Goal: Contribute content

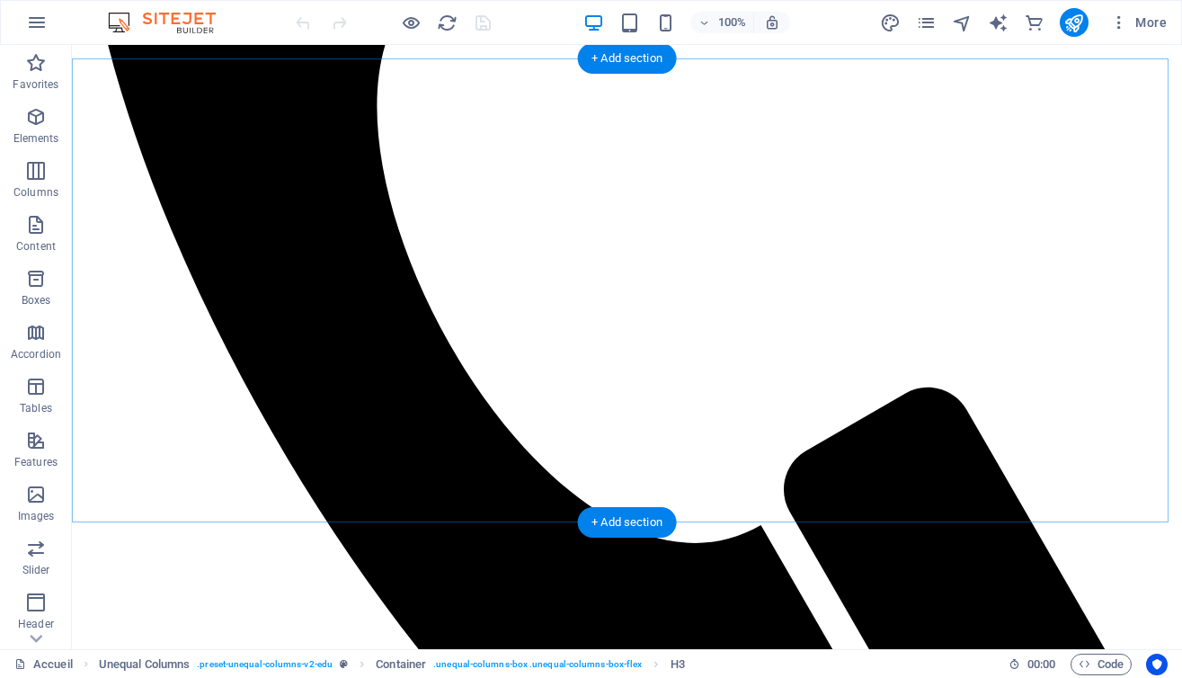
scroll to position [689, 0]
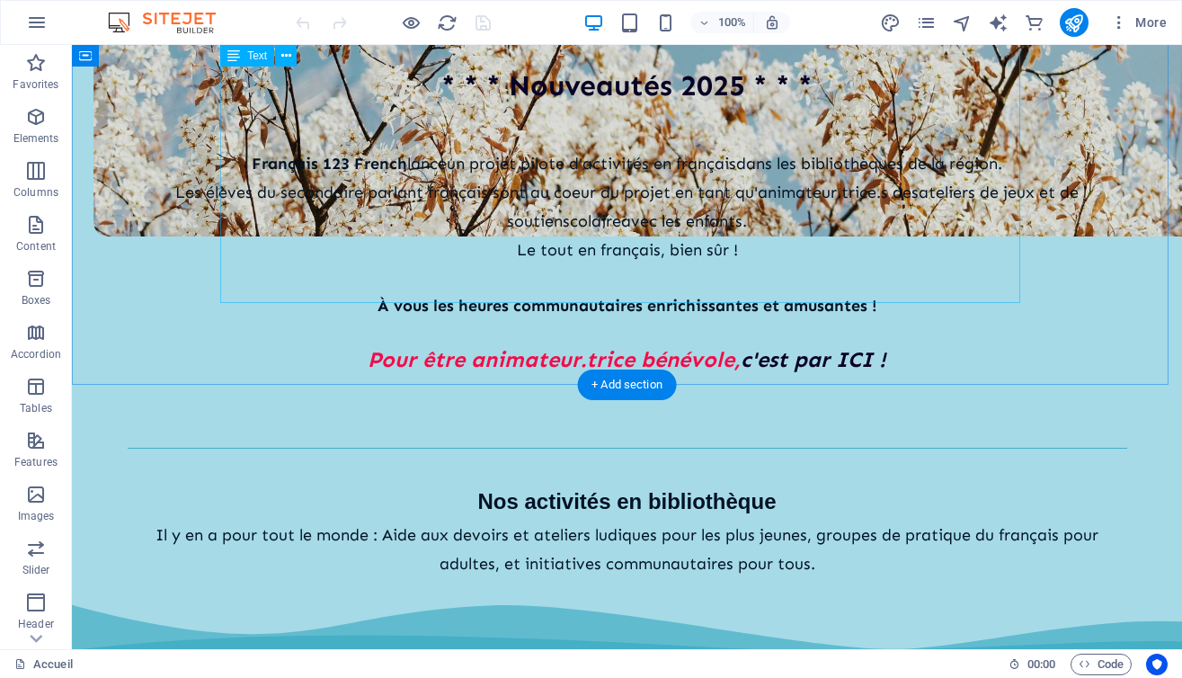
click at [733, 260] on div "[DEMOGRAPHIC_DATA] 123 French lance un projet pilote d'activités en français da…" at bounding box center [628, 261] width 1000 height 283
click at [742, 261] on div "[DEMOGRAPHIC_DATA] 123 French lance un projet pilote d'activités en français da…" at bounding box center [628, 261] width 1000 height 283
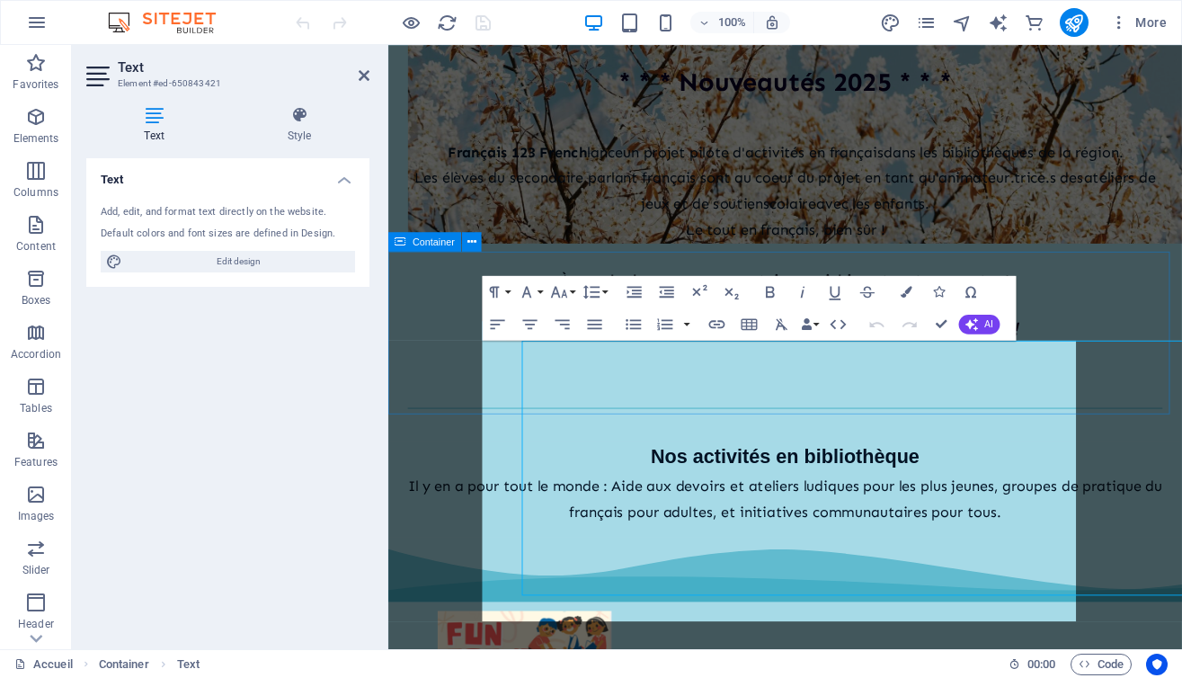
scroll to position [335, 0]
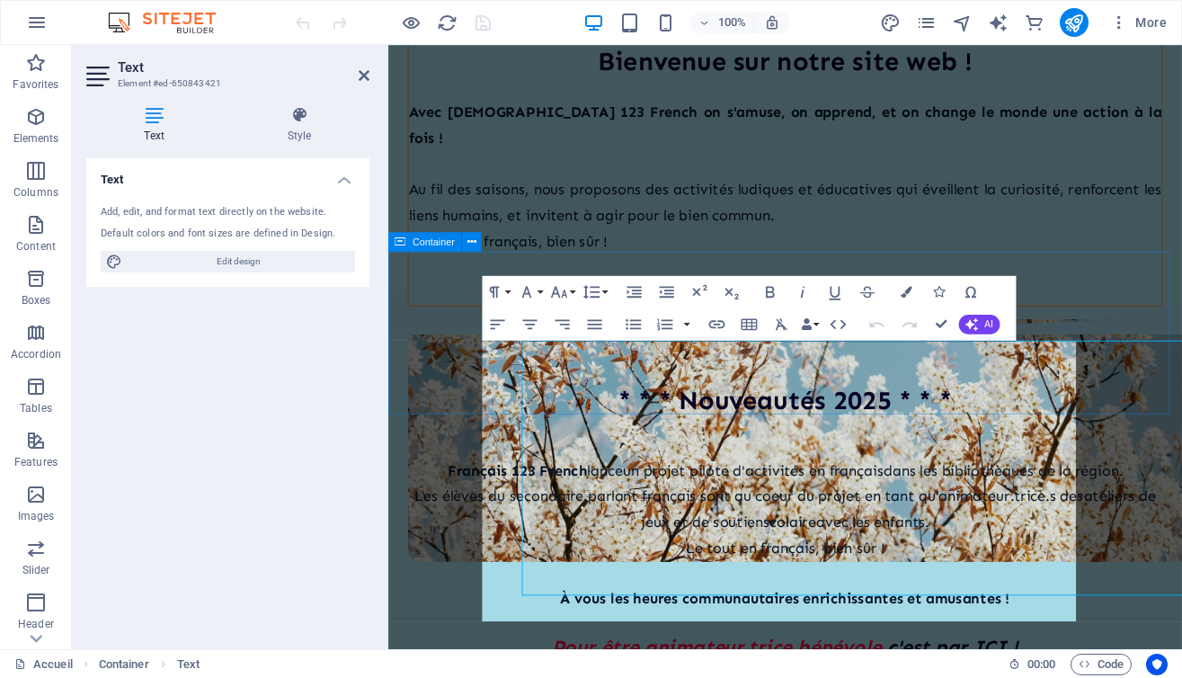
select select "%"
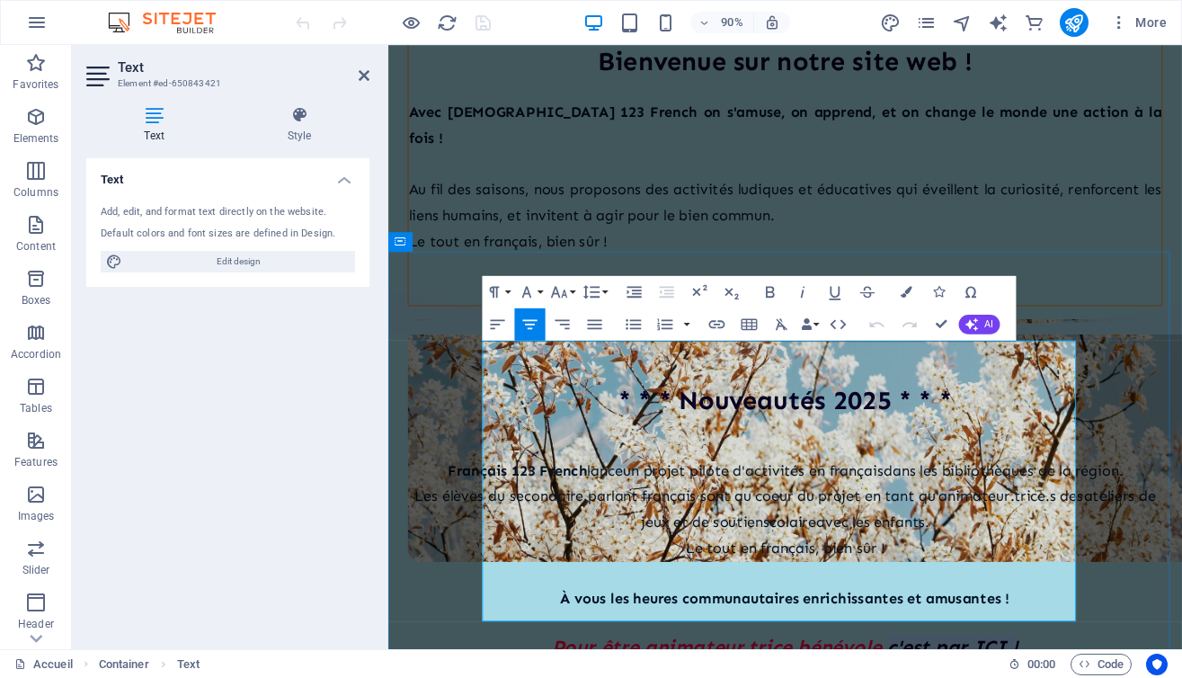
drag, startPoint x: 941, startPoint y: 644, endPoint x: 1096, endPoint y: 628, distance: 155.4
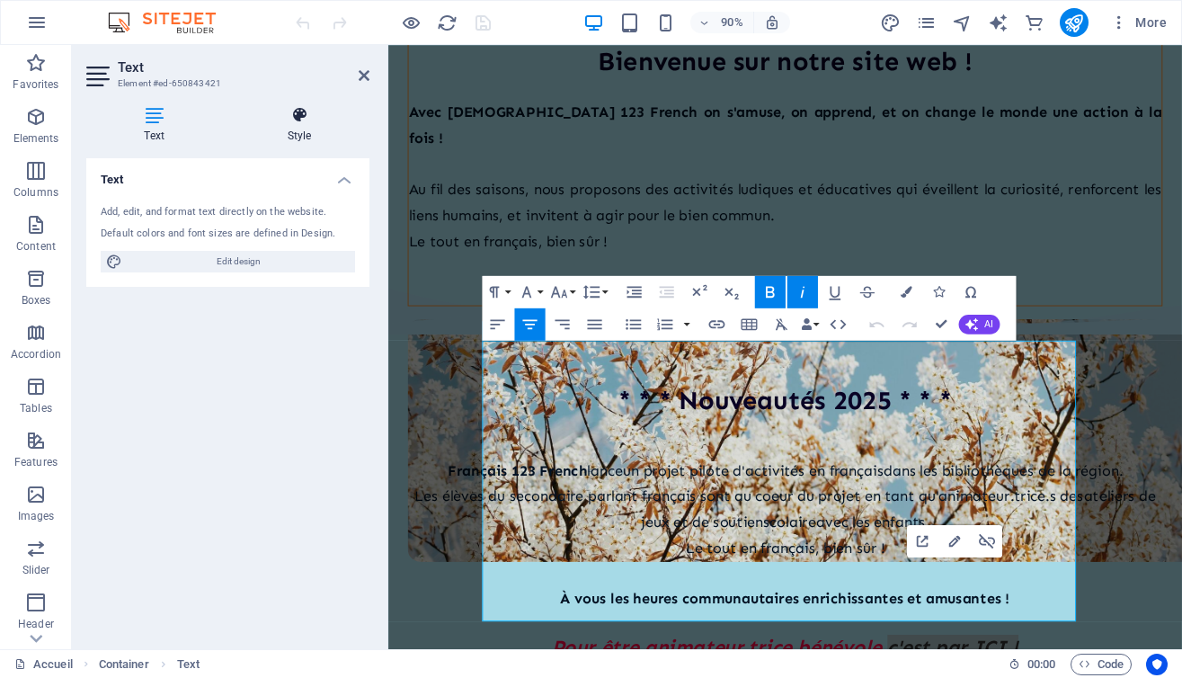
click at [305, 119] on icon at bounding box center [299, 115] width 140 height 18
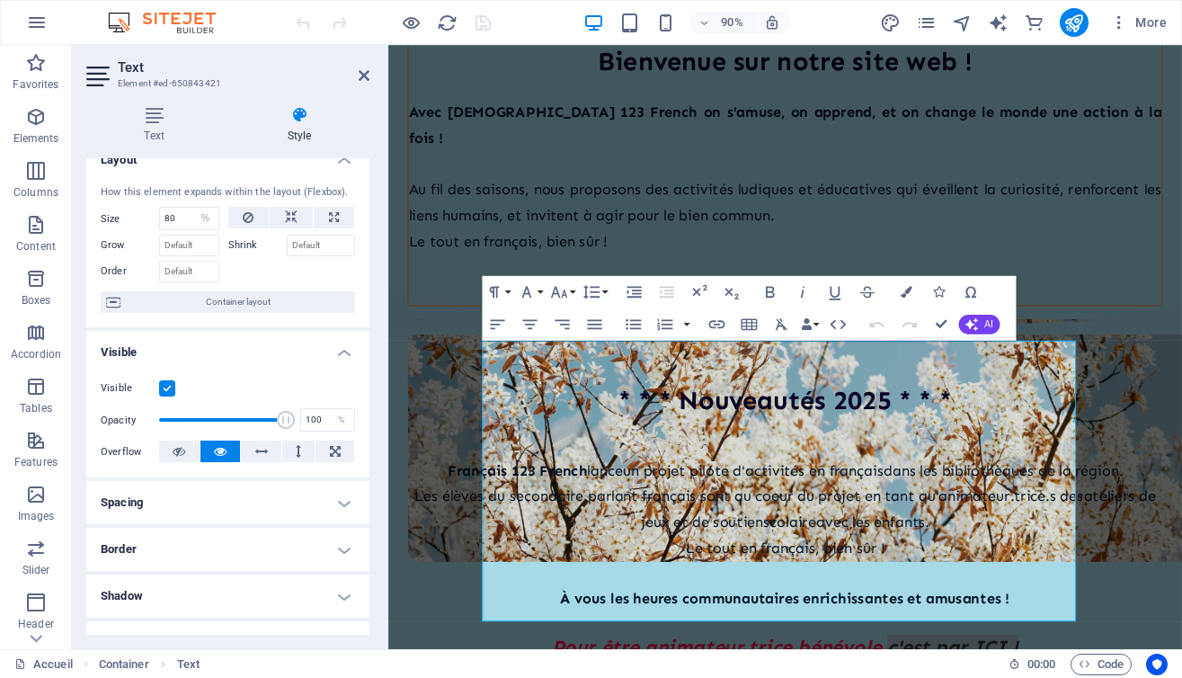
scroll to position [0, 0]
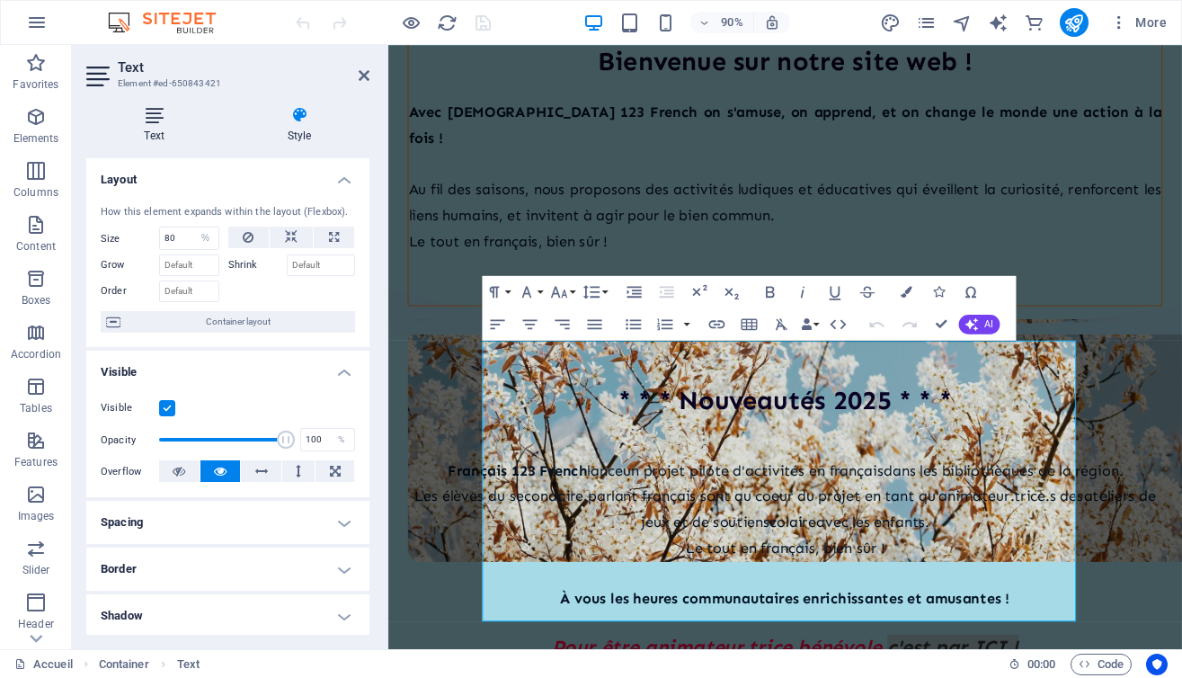
click at [166, 120] on icon at bounding box center [154, 115] width 136 height 18
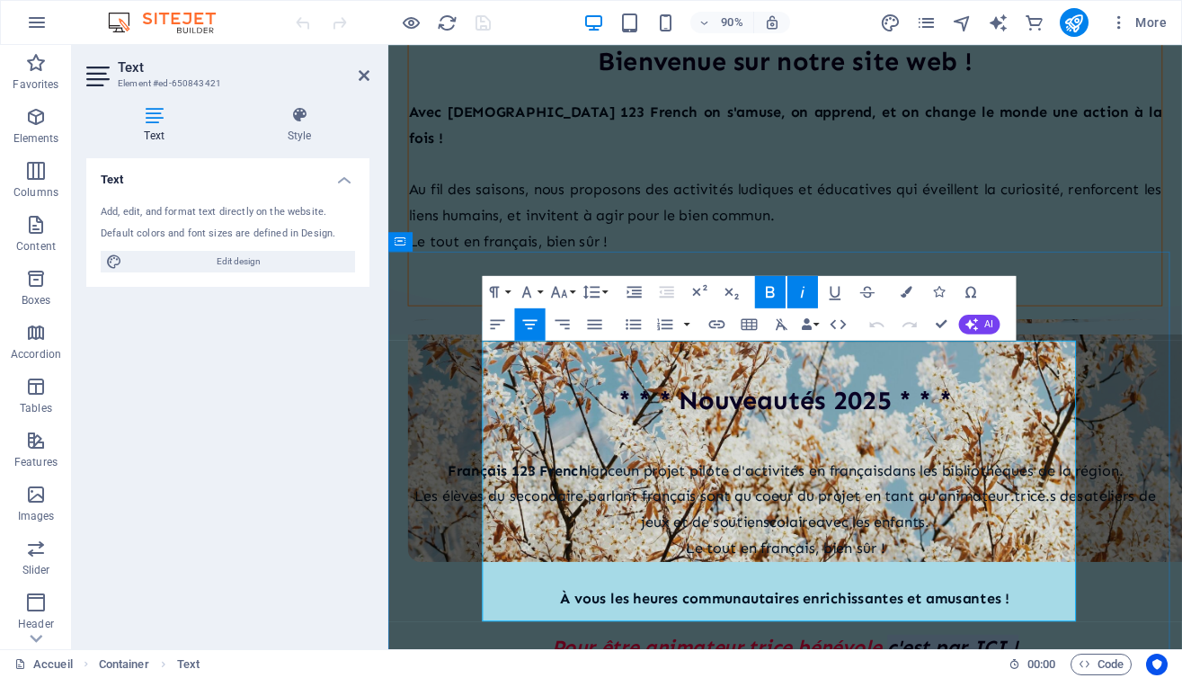
drag, startPoint x: 939, startPoint y: 648, endPoint x: 1093, endPoint y: 651, distance: 154.7
click at [958, 546] on icon "button" at bounding box center [955, 541] width 20 height 20
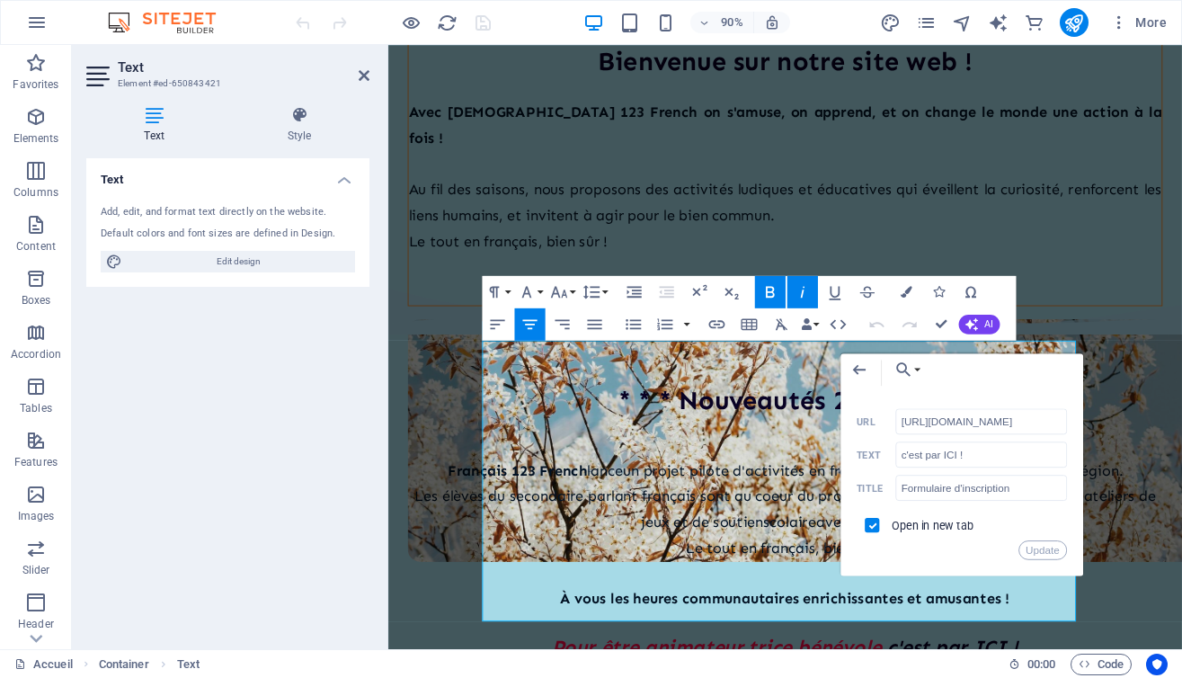
click at [847, 576] on div "Back Choose Link Accueil Nos programmes Nos réalisations À propos Formulaire En…" at bounding box center [962, 464] width 243 height 223
click at [921, 576] on div "Back Choose Link Accueil Nos programmes Nos réalisations À propos Formulaire En…" at bounding box center [962, 464] width 243 height 223
click at [865, 376] on icon "button" at bounding box center [860, 370] width 20 height 20
click at [862, 373] on icon "button" at bounding box center [860, 370] width 20 height 20
click at [859, 361] on icon "button" at bounding box center [860, 370] width 20 height 20
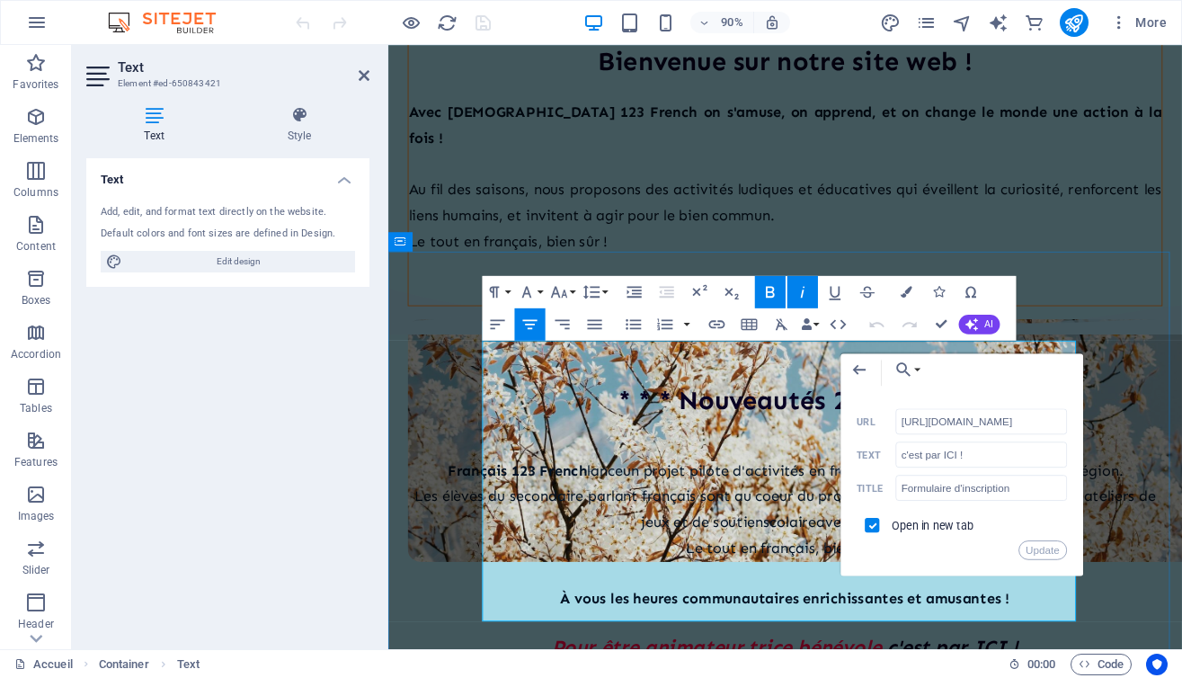
click at [780, 530] on p "L es élèves du secondaire parlant français sont au coeur du projet en tant qu' …" at bounding box center [829, 559] width 839 height 58
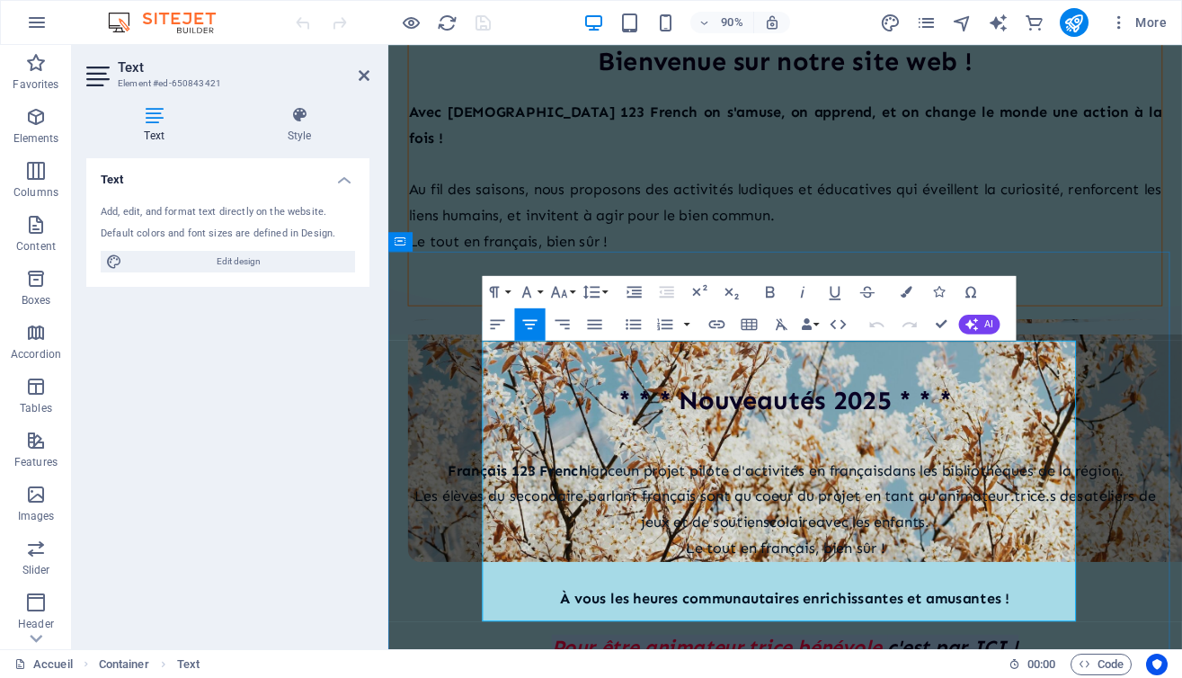
drag, startPoint x: 566, startPoint y: 642, endPoint x: 1095, endPoint y: 646, distance: 529.6
click at [545, 285] on div "Paragraph Format Normal Heading 1 Heading 2 Heading 3 Heading 4 Heading 5 Headi…" at bounding box center [546, 292] width 129 height 32
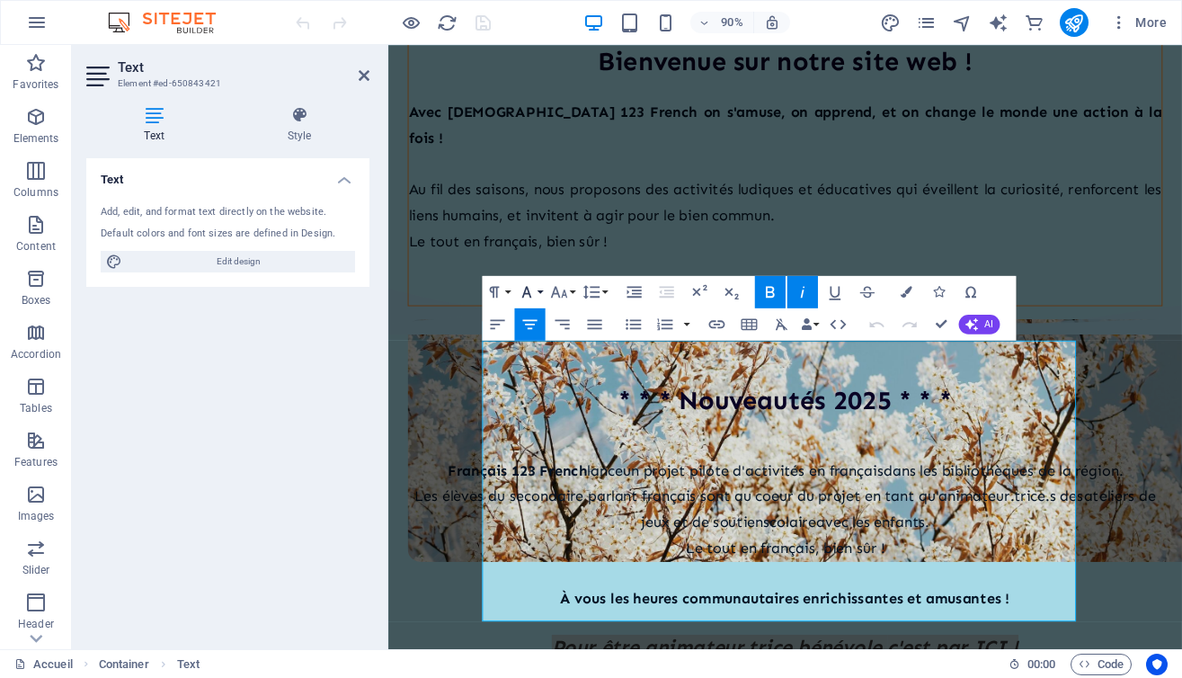
click at [544, 290] on button "Font Family" at bounding box center [529, 292] width 31 height 32
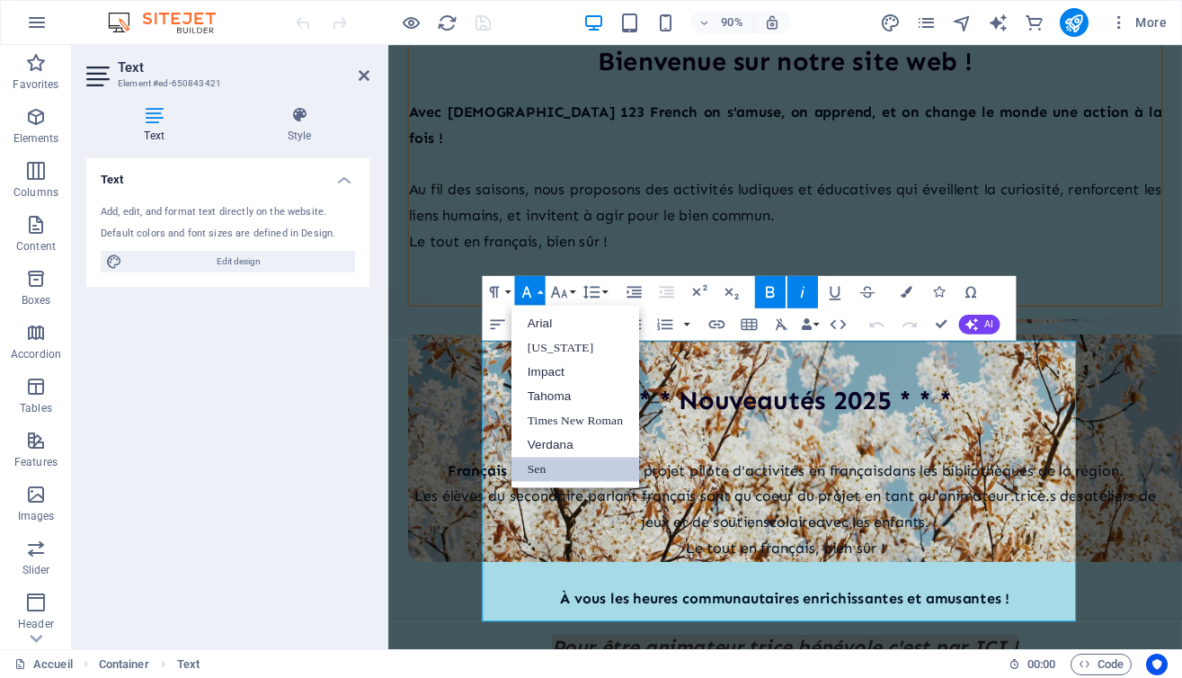
click at [544, 290] on button "Font Family" at bounding box center [529, 292] width 31 height 32
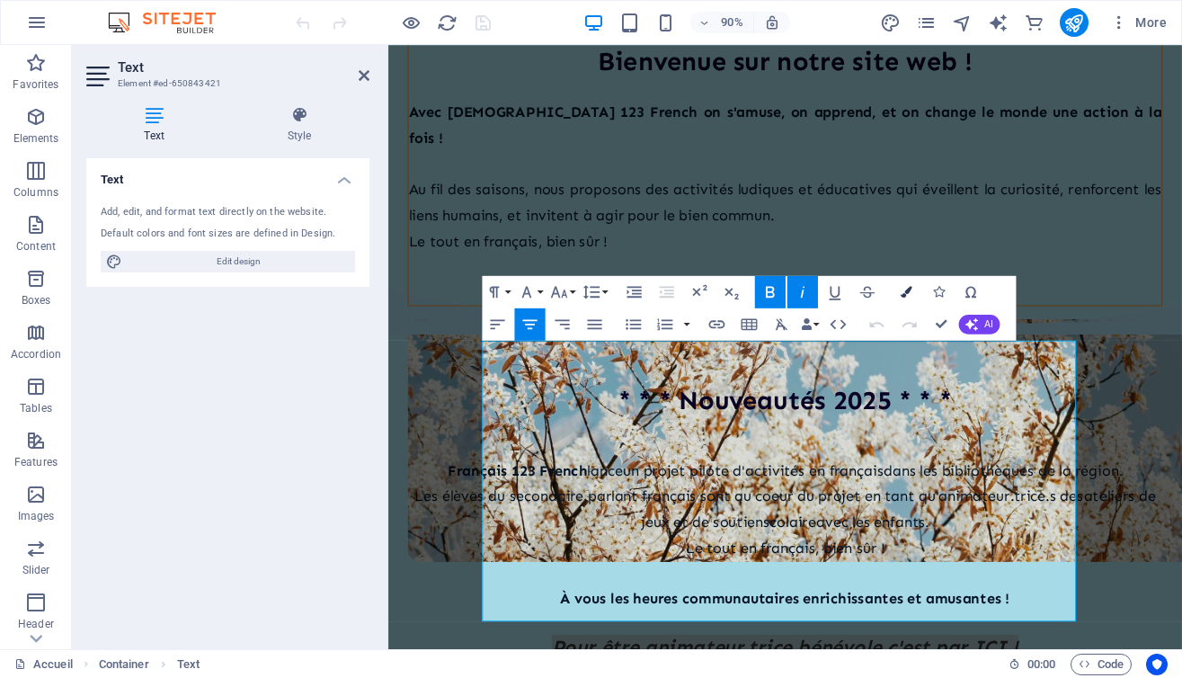
click at [907, 294] on icon "button" at bounding box center [907, 292] width 12 height 12
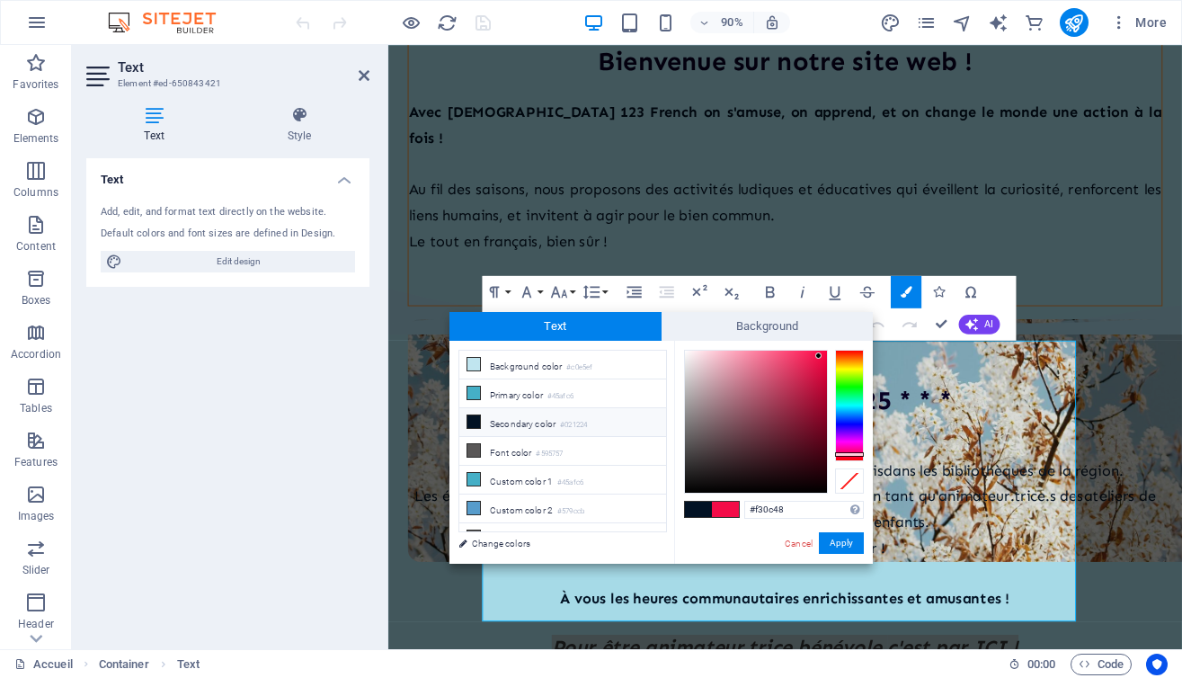
click at [727, 504] on span at bounding box center [725, 509] width 27 height 15
click at [727, 510] on span at bounding box center [725, 509] width 27 height 15
drag, startPoint x: 831, startPoint y: 544, endPoint x: 491, endPoint y: 555, distance: 340.0
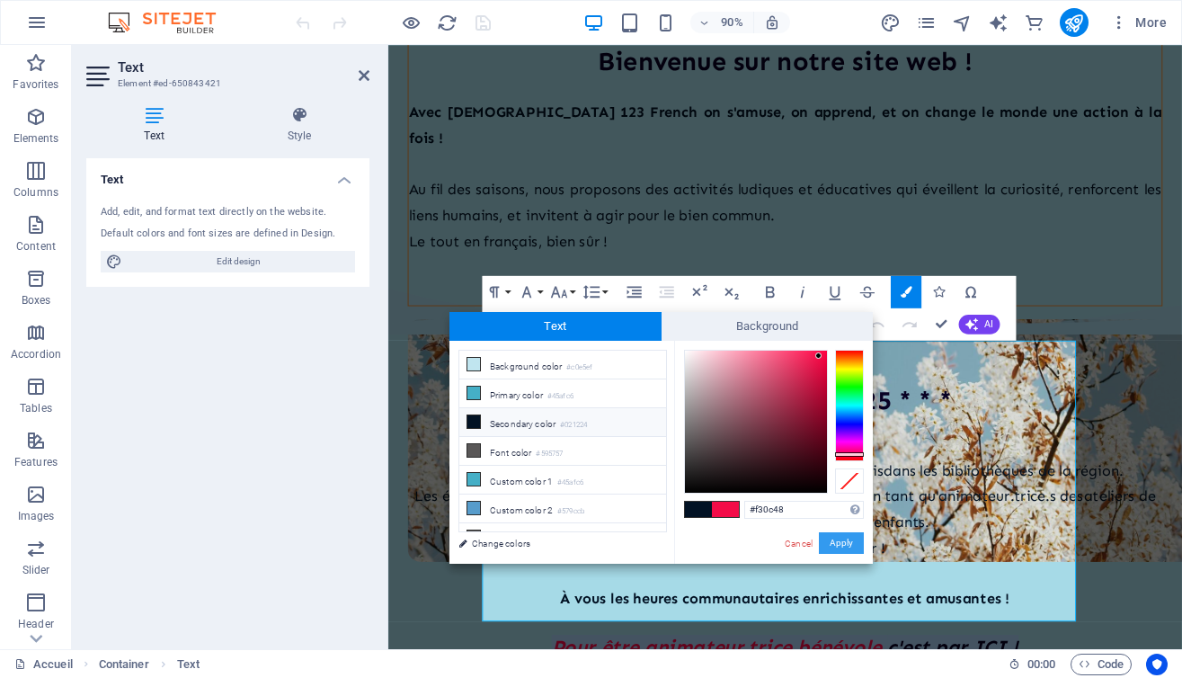
click at [831, 544] on button "Apply" at bounding box center [841, 543] width 45 height 22
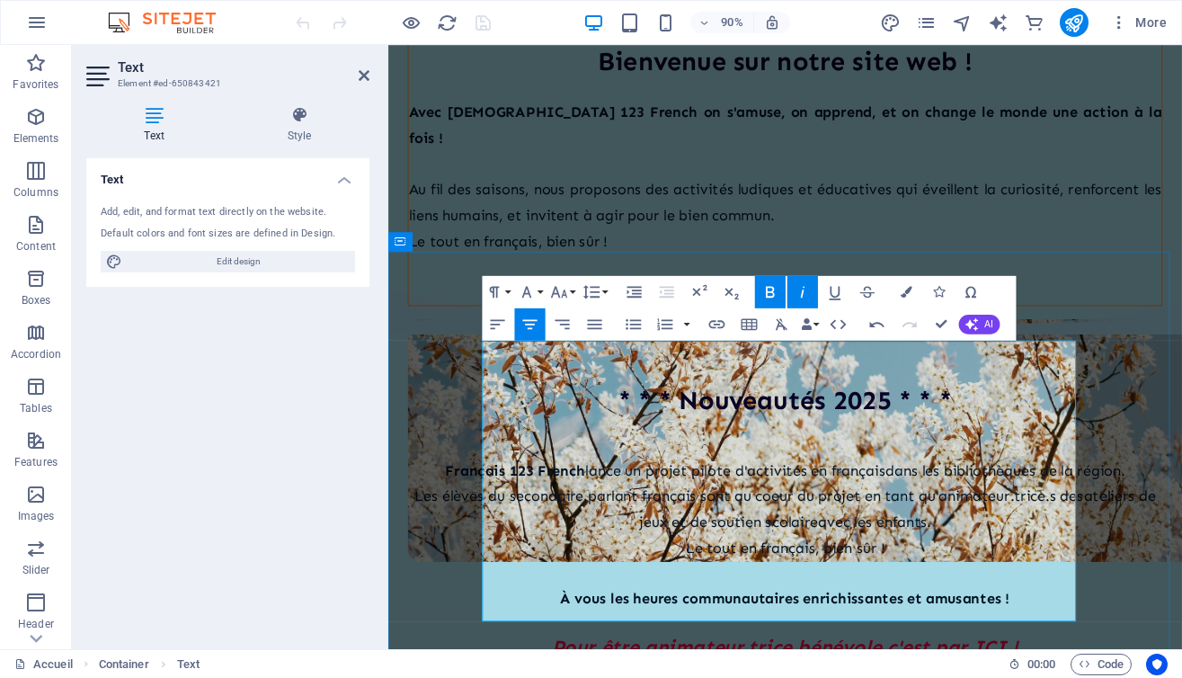
click at [1101, 673] on p at bounding box center [829, 686] width 839 height 27
drag, startPoint x: 944, startPoint y: 643, endPoint x: 1098, endPoint y: 641, distance: 153.8
click at [557, 293] on icon "button" at bounding box center [559, 292] width 16 height 12
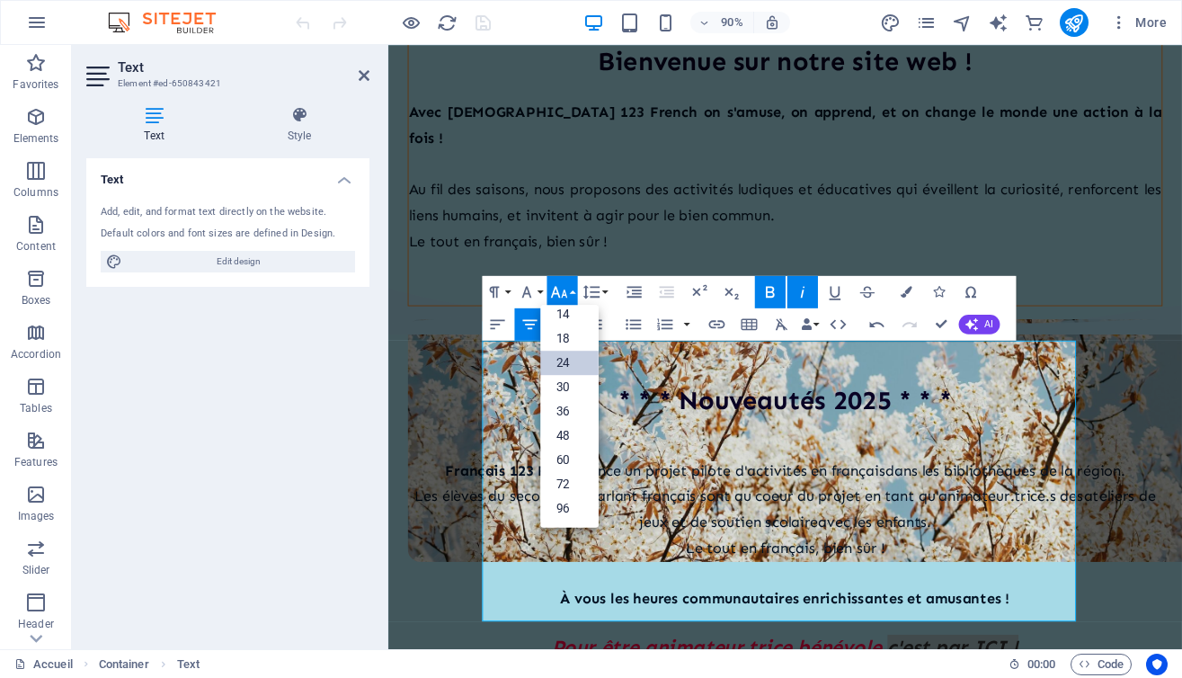
scroll to position [145, 0]
click at [561, 383] on link "30" at bounding box center [569, 387] width 58 height 24
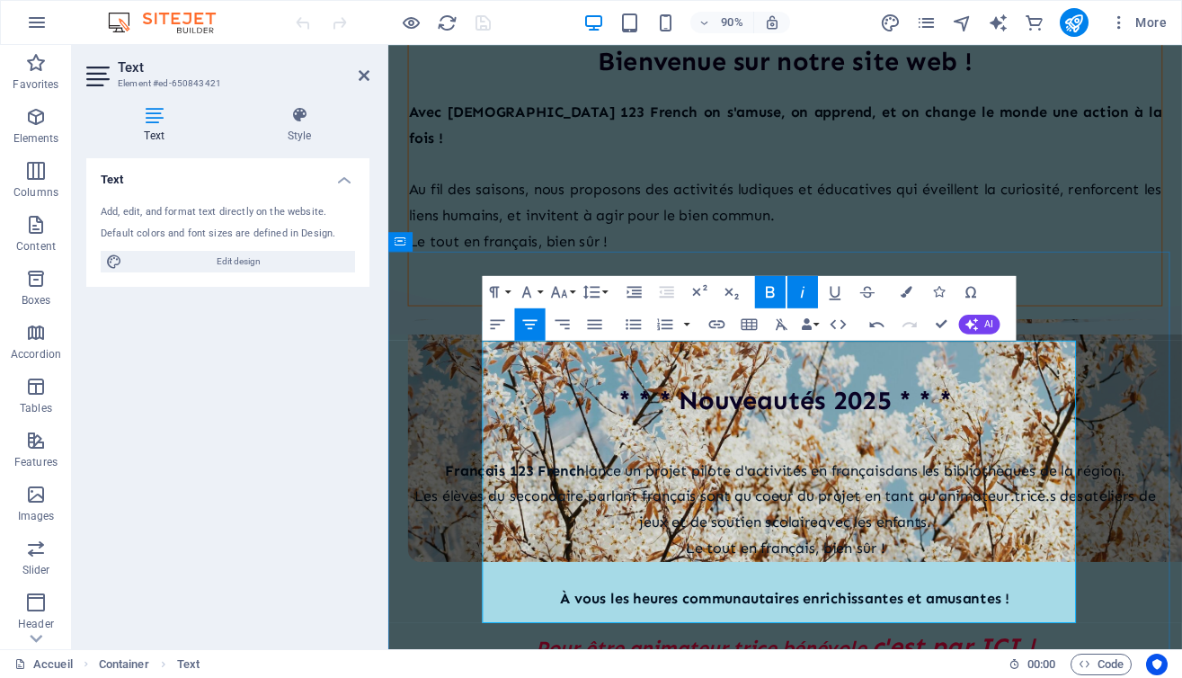
click at [538, 588] on p "Le tout en français, bien sûr !" at bounding box center [829, 602] width 839 height 29
click at [364, 79] on icon at bounding box center [364, 75] width 11 height 14
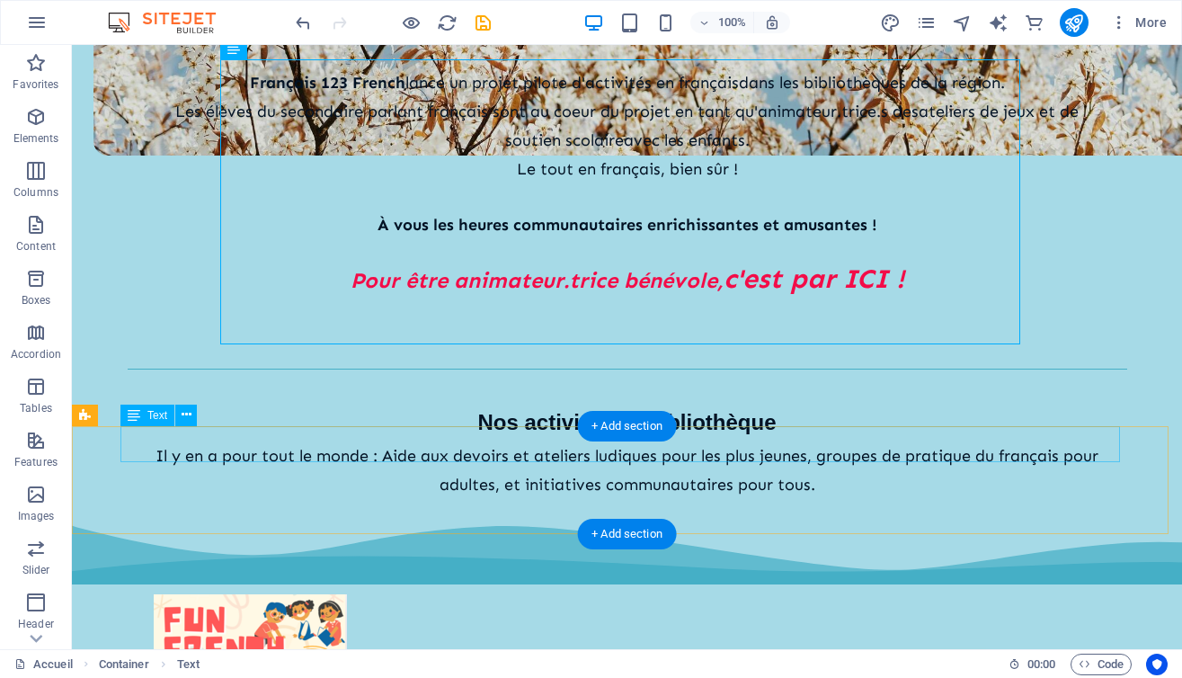
scroll to position [649, 0]
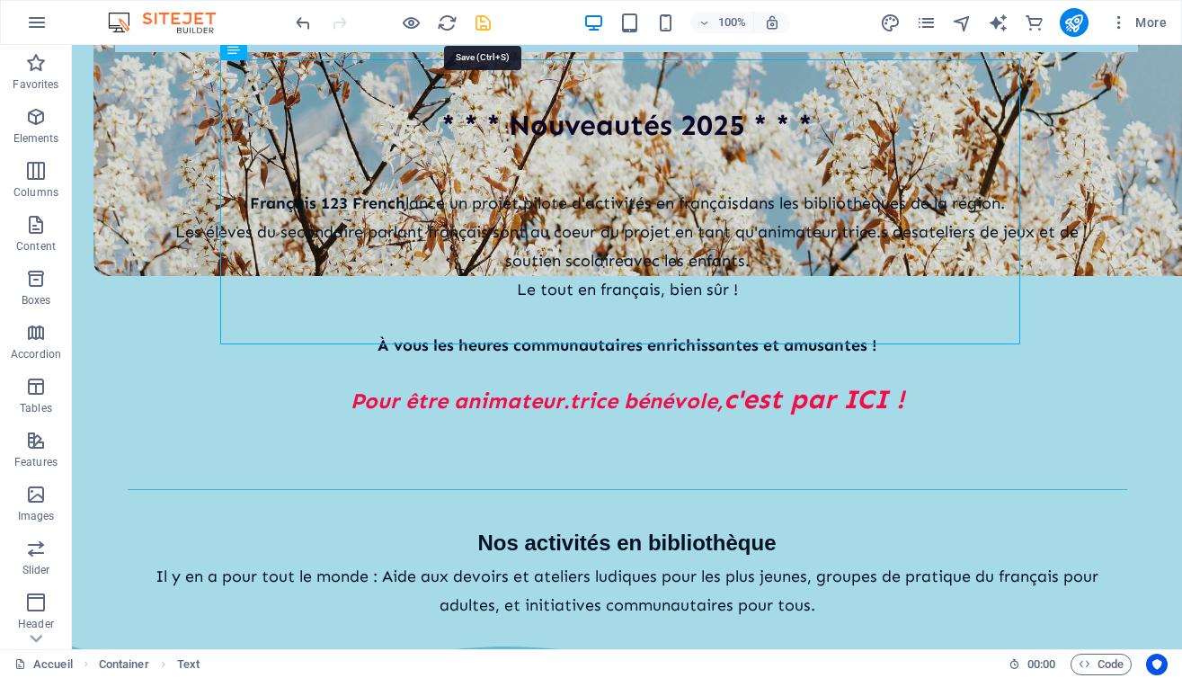
click at [484, 16] on icon "save" at bounding box center [483, 23] width 21 height 21
